Goal: Information Seeking & Learning: Find specific fact

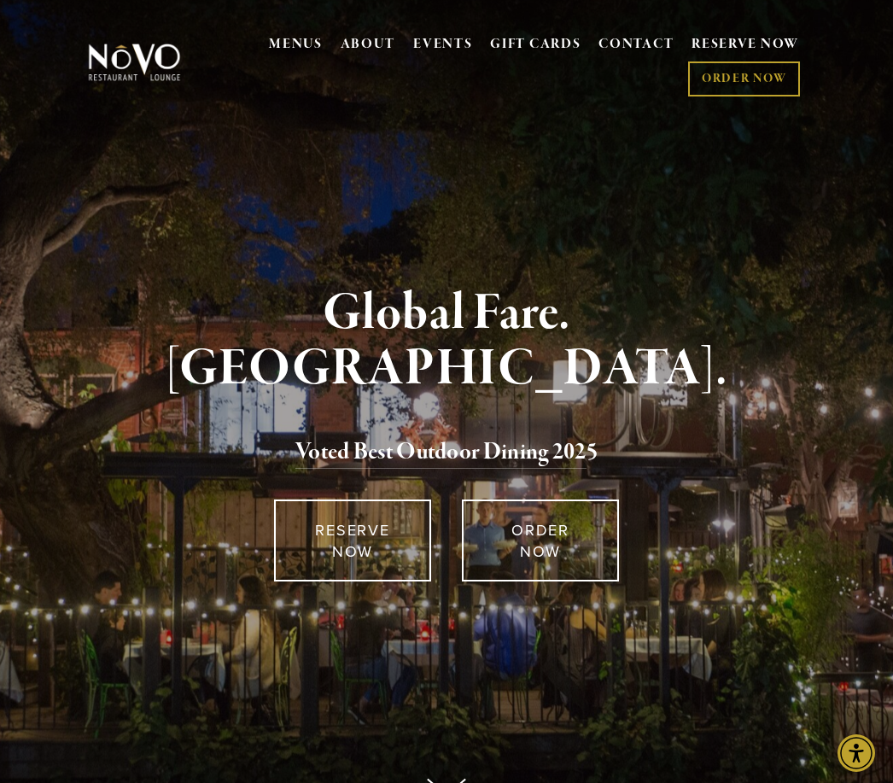
click at [631, 48] on link "CONTACT" at bounding box center [636, 45] width 75 height 32
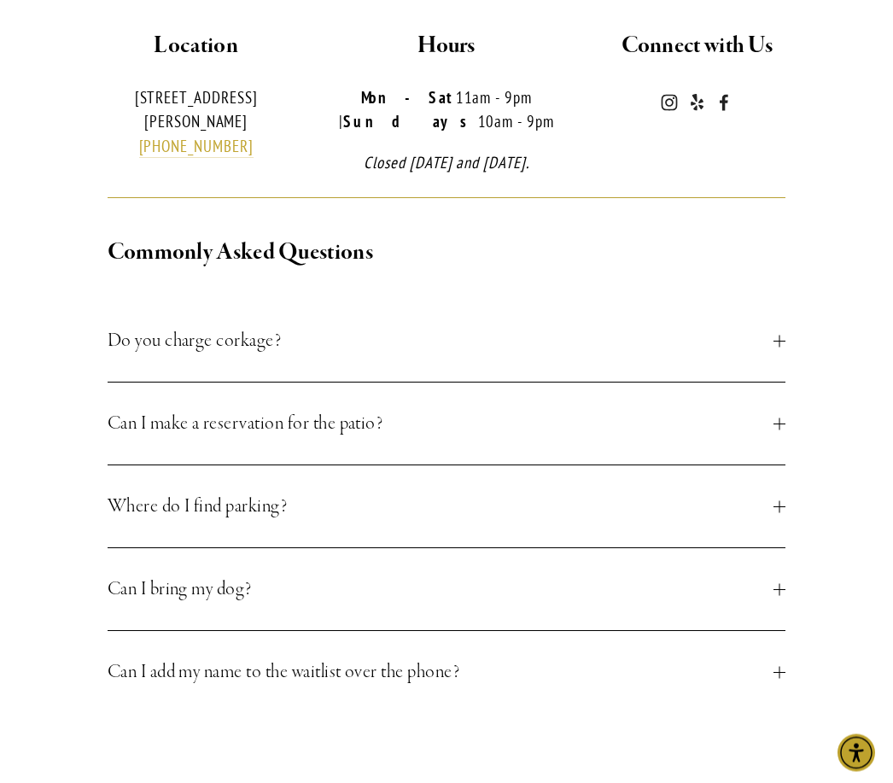
scroll to position [490, 0]
click at [778, 544] on button "Where do I find parking?" at bounding box center [447, 506] width 679 height 82
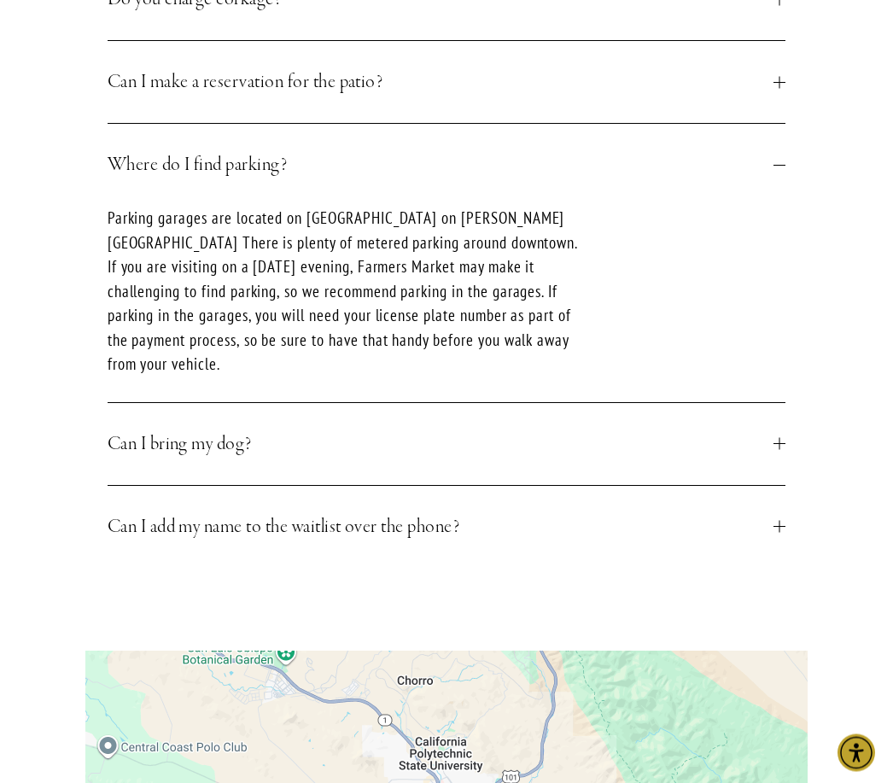
scroll to position [832, 0]
click at [774, 527] on div at bounding box center [780, 527] width 12 height 12
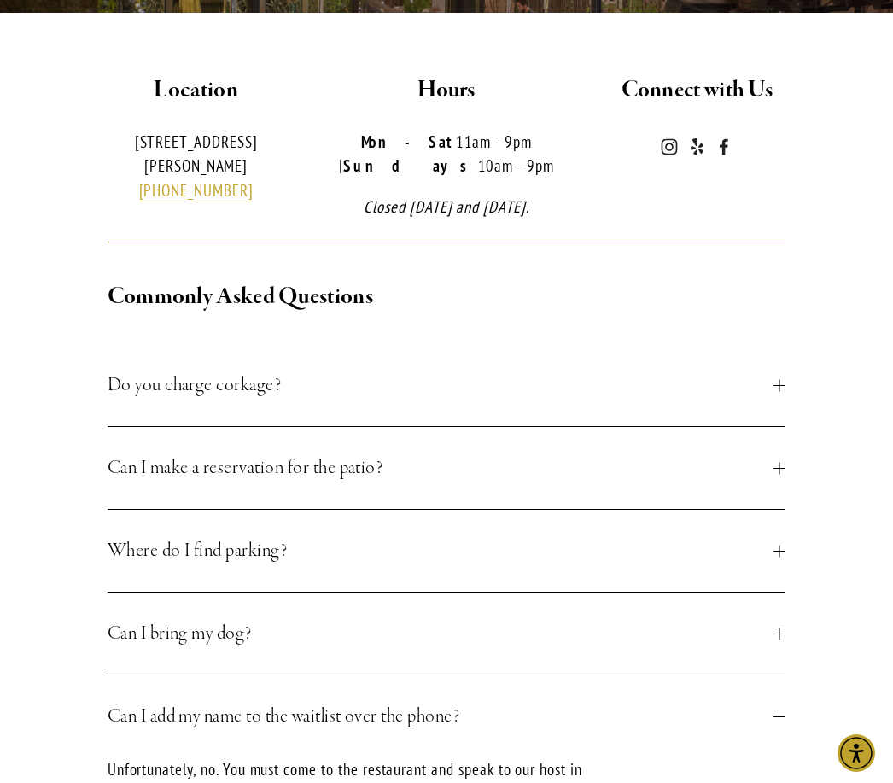
scroll to position [445, 0]
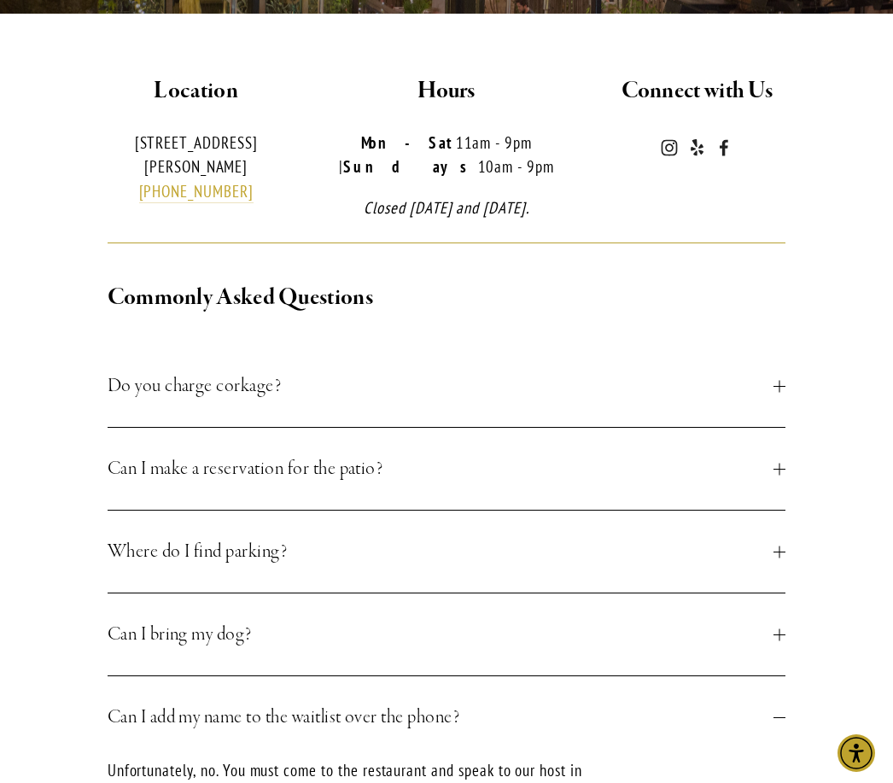
click at [762, 484] on span "Can I make a reservation for the patio?" at bounding box center [441, 468] width 667 height 31
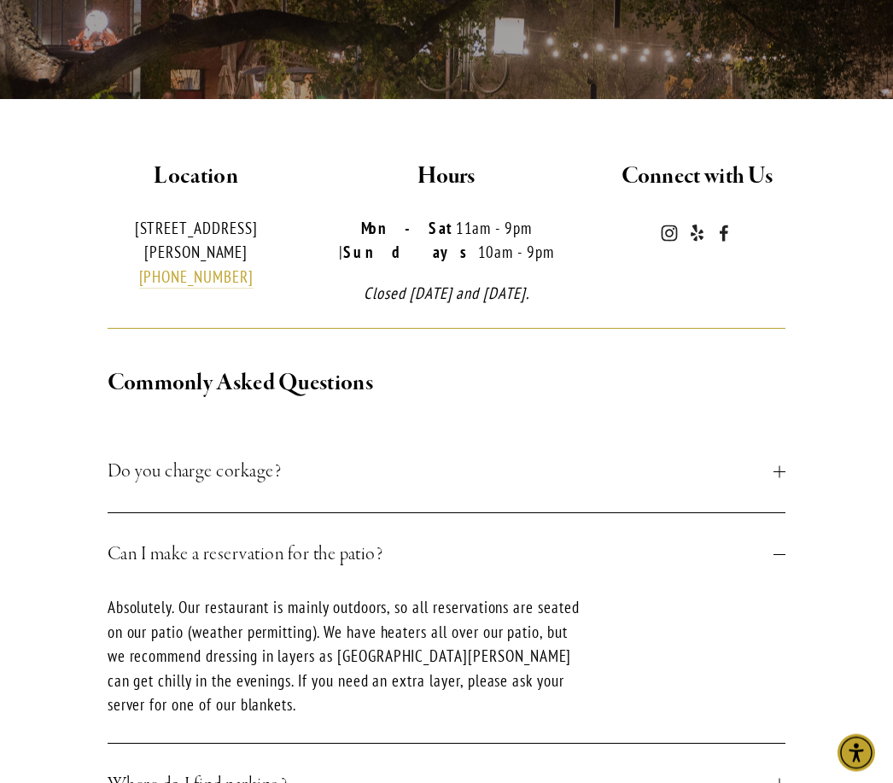
scroll to position [0, 0]
